Goal: Obtain resource: Download file/media

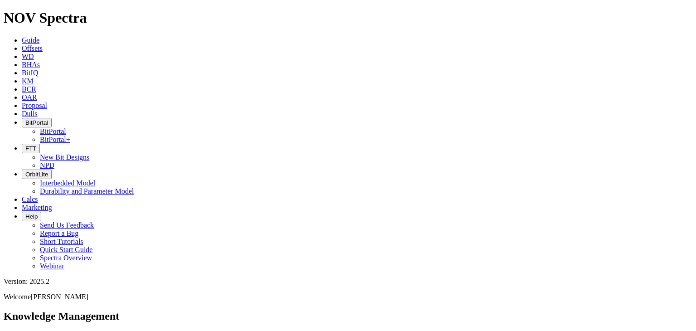
scroll to position [91, 0]
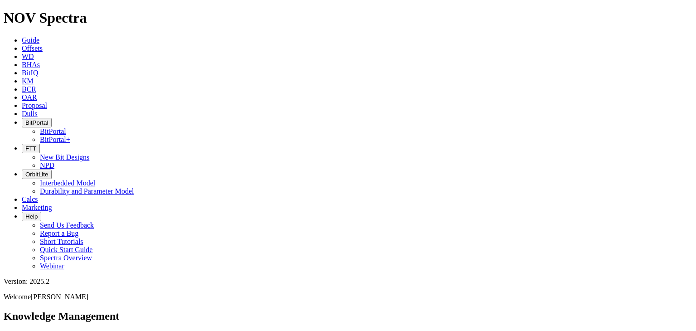
drag, startPoint x: 43, startPoint y: 169, endPoint x: 209, endPoint y: 172, distance: 166.8
copy h4 "RH Evolve Internal Presentation 2025.03.pptx"
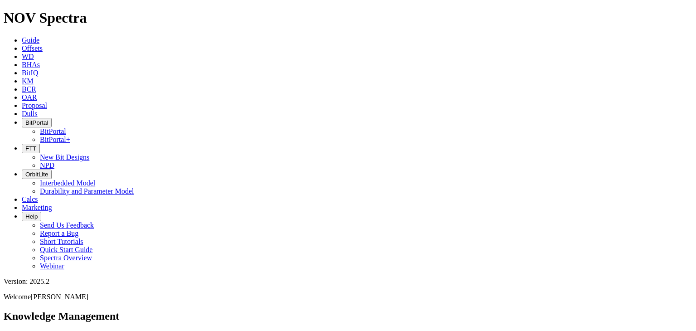
copy h4 "RH Evolve Internal Presentation 2025.03.pptx"
drag, startPoint x: 51, startPoint y: 193, endPoint x: 128, endPoint y: 192, distance: 77.5
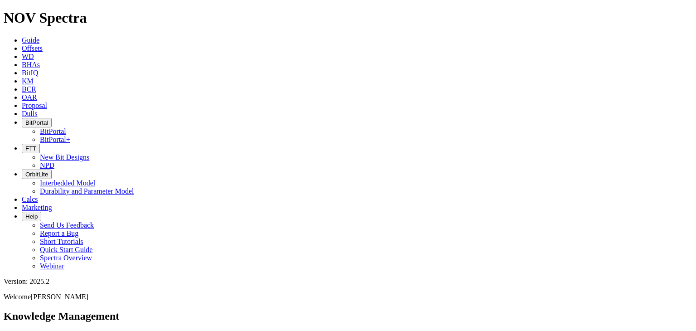
drag, startPoint x: 143, startPoint y: 191, endPoint x: 40, endPoint y: 189, distance: 103.3
copy div "Janbiya Technical Summary"
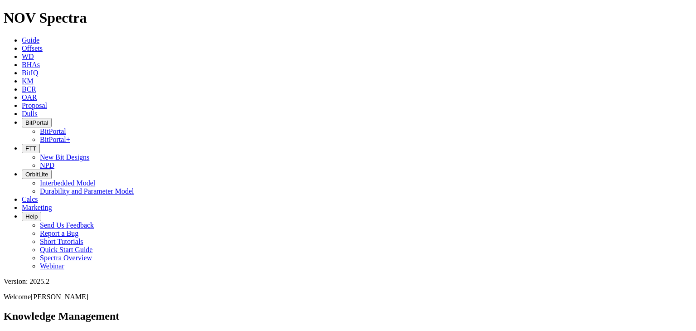
copy div "Janbiya Technical Summary"
drag, startPoint x: 250, startPoint y: 50, endPoint x: 184, endPoint y: 50, distance: 65.7
type input "janbiya"
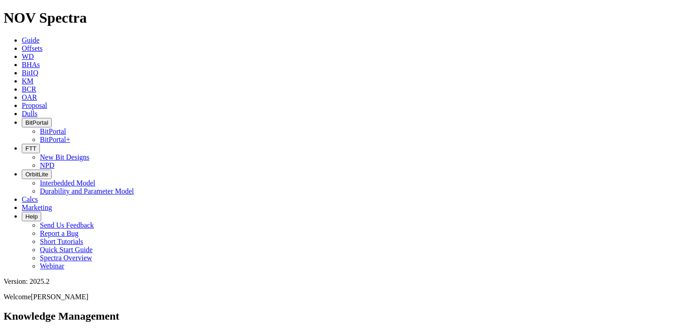
click at [86, 330] on button "Search" at bounding box center [99, 336] width 26 height 10
drag, startPoint x: 39, startPoint y: 102, endPoint x: 86, endPoint y: 104, distance: 46.7
copy div "Evolve FAQs"
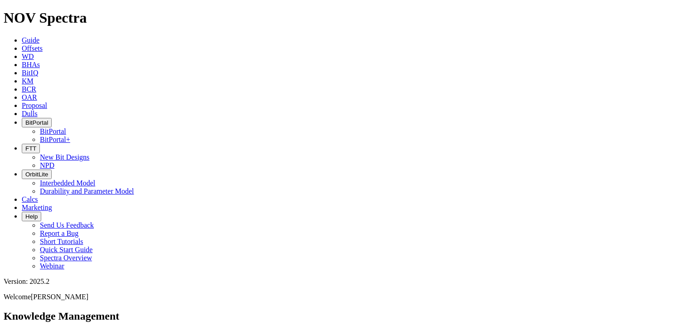
copy div "Evolve FAQs"
